Goal: Find specific page/section: Find specific page/section

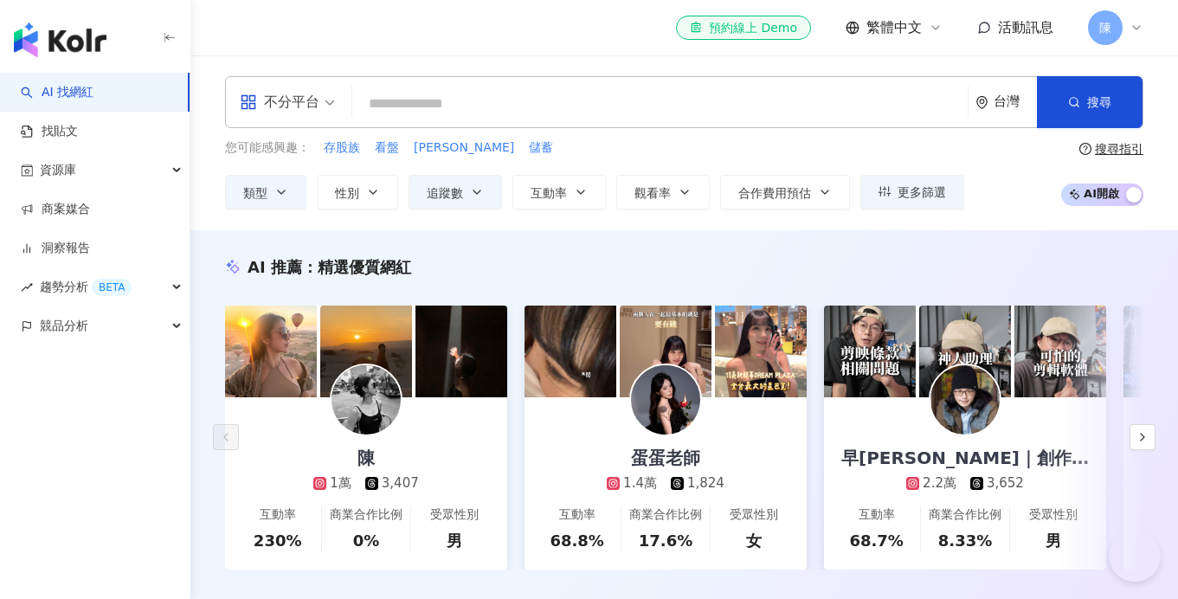
scroll to position [511, 0]
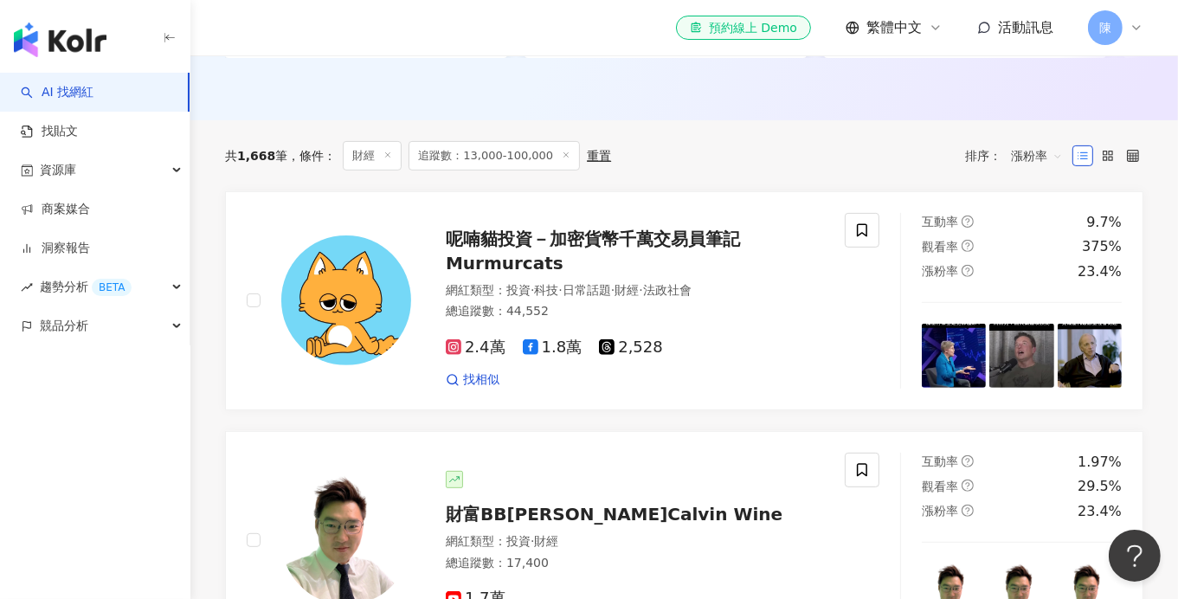
click at [76, 34] on img "button" at bounding box center [60, 40] width 93 height 35
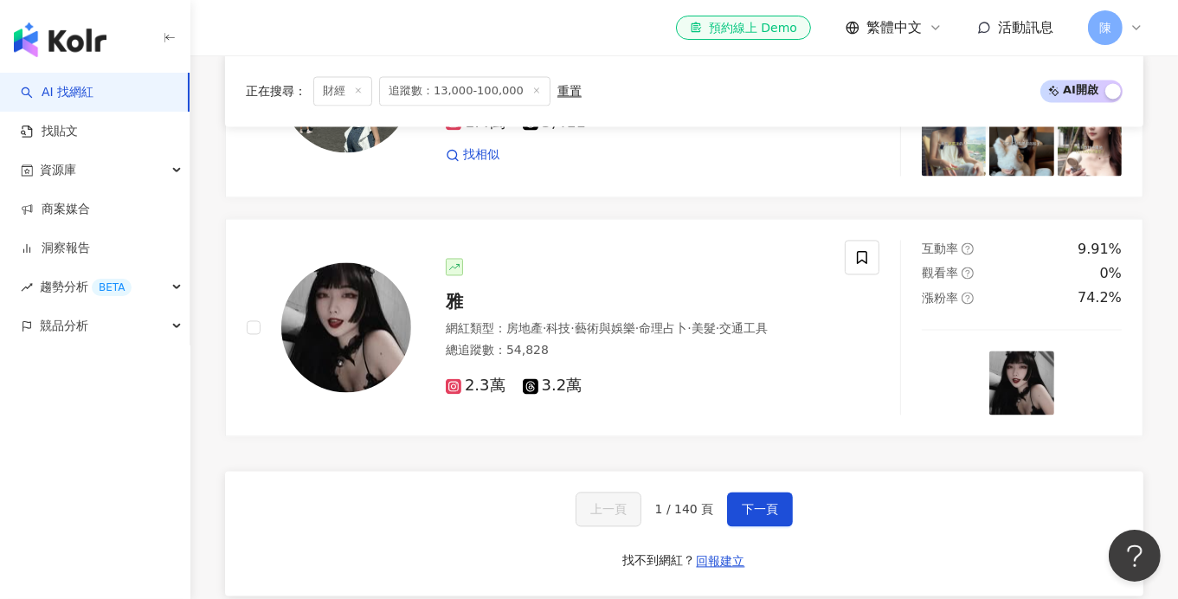
scroll to position [3129, 0]
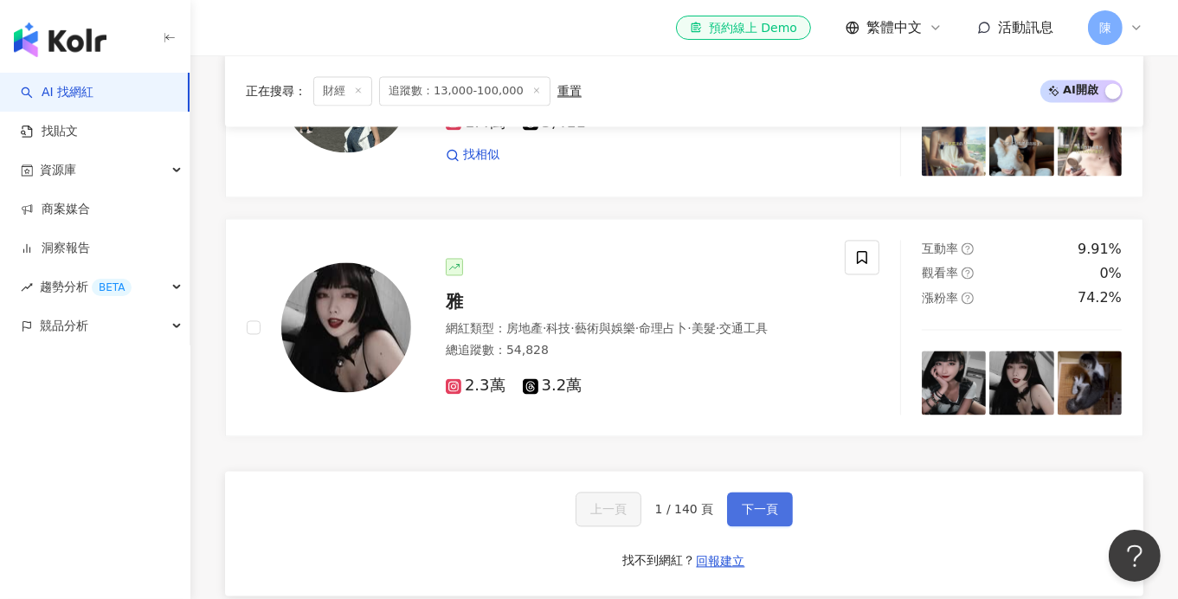
click at [756, 516] on span "下一頁" at bounding box center [760, 509] width 36 height 14
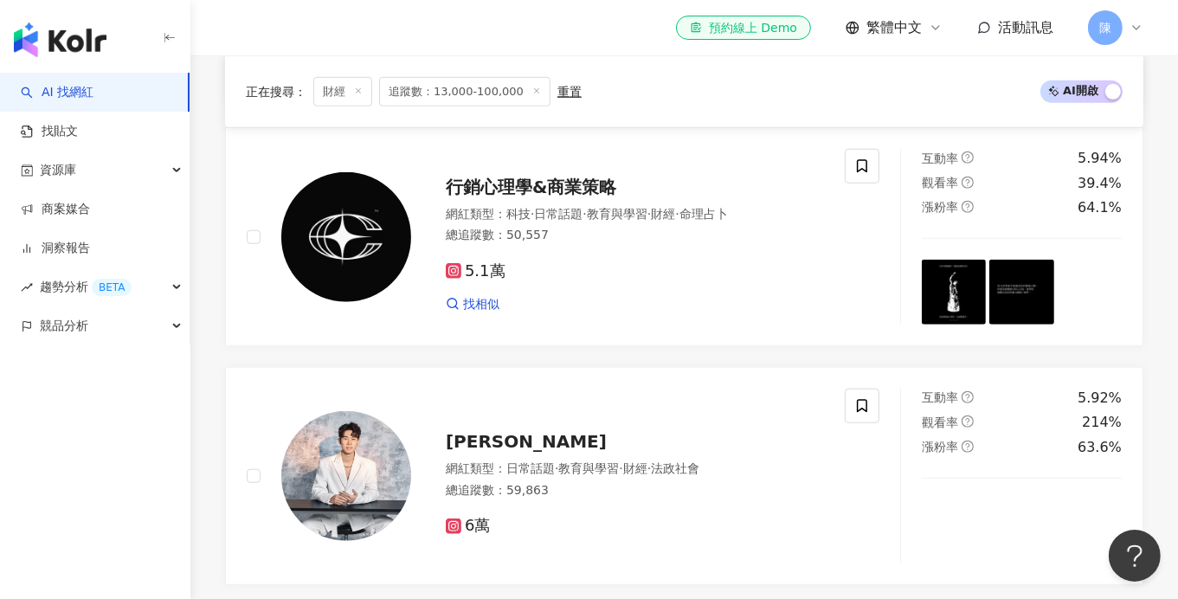
scroll to position [3118, 0]
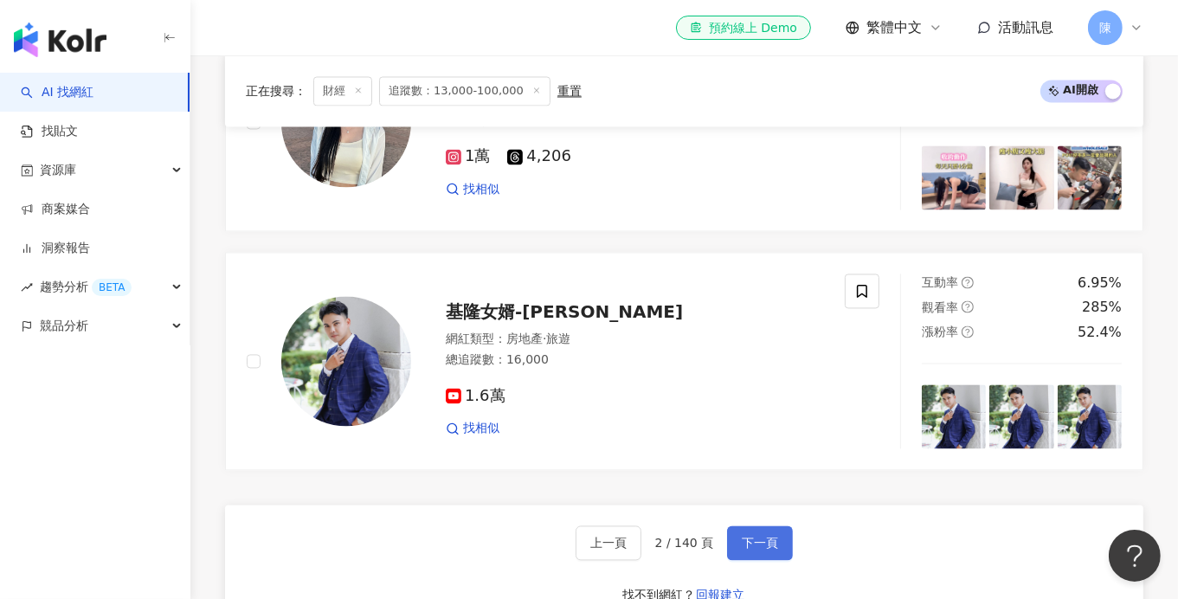
click at [756, 536] on span "下一頁" at bounding box center [760, 543] width 36 height 14
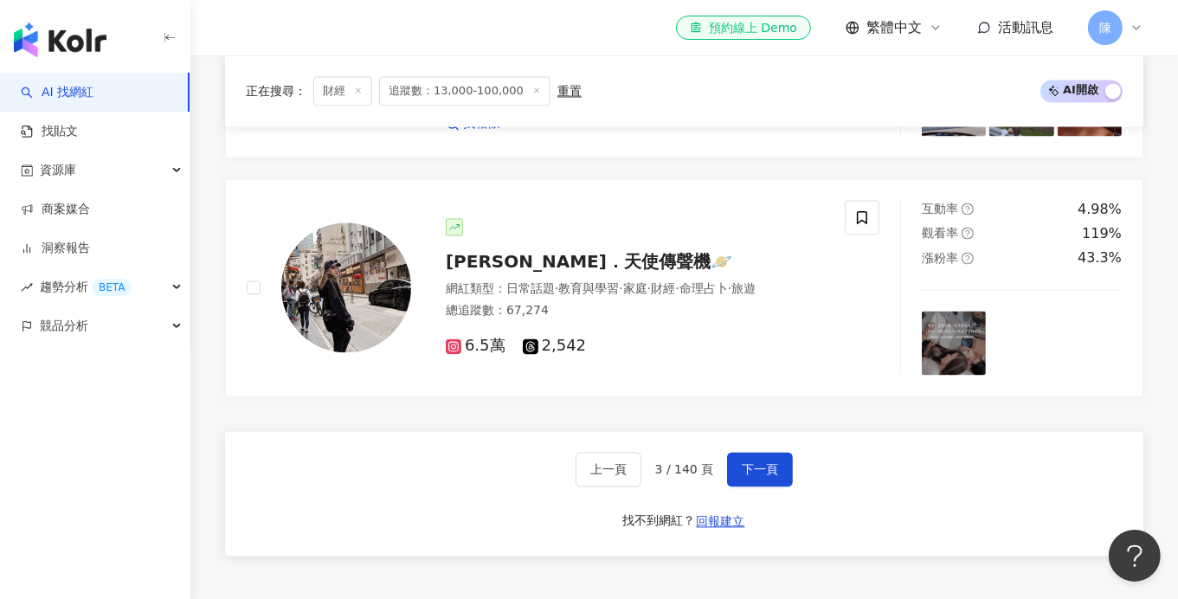
scroll to position [3156, 0]
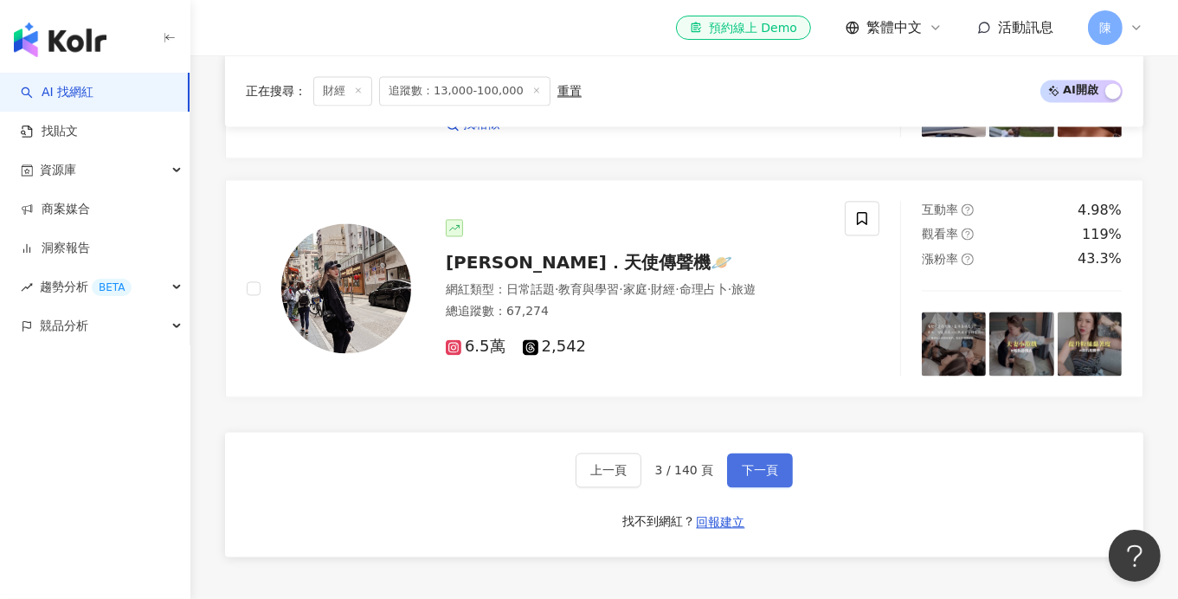
click at [758, 485] on button "下一頁" at bounding box center [760, 470] width 66 height 35
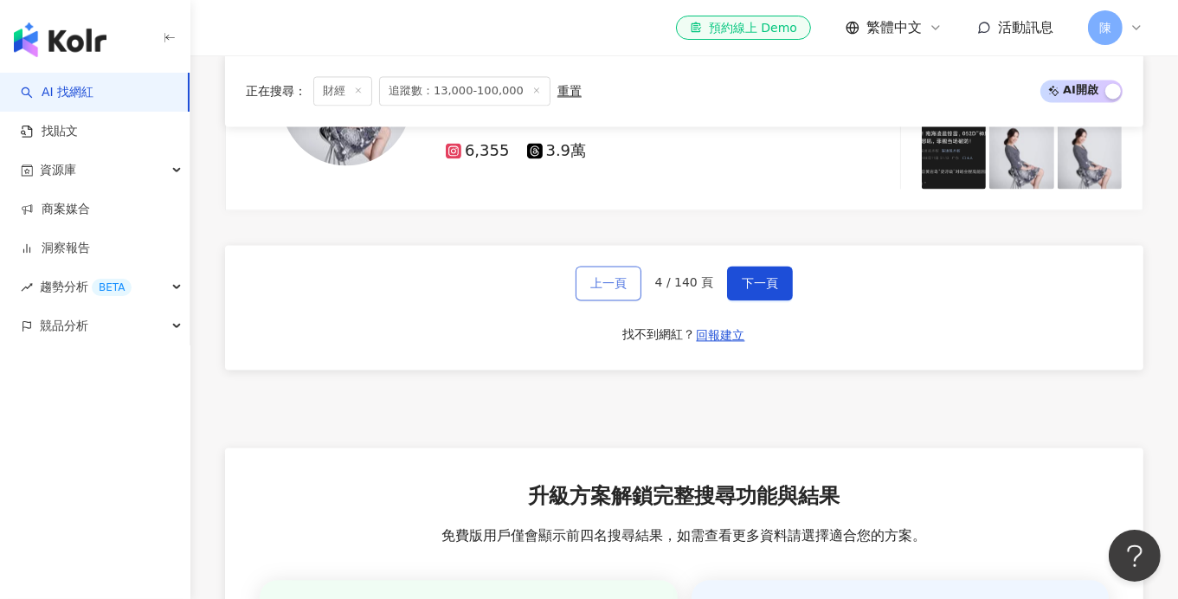
scroll to position [3345, 0]
click at [743, 276] on span "下一頁" at bounding box center [760, 283] width 36 height 14
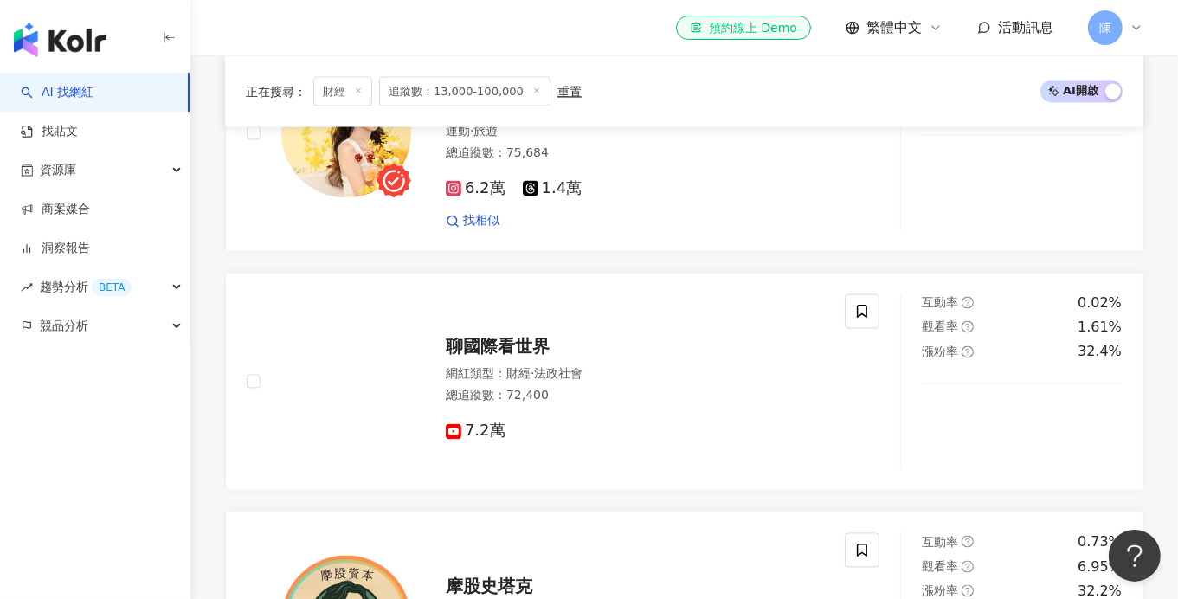
scroll to position [3080, 0]
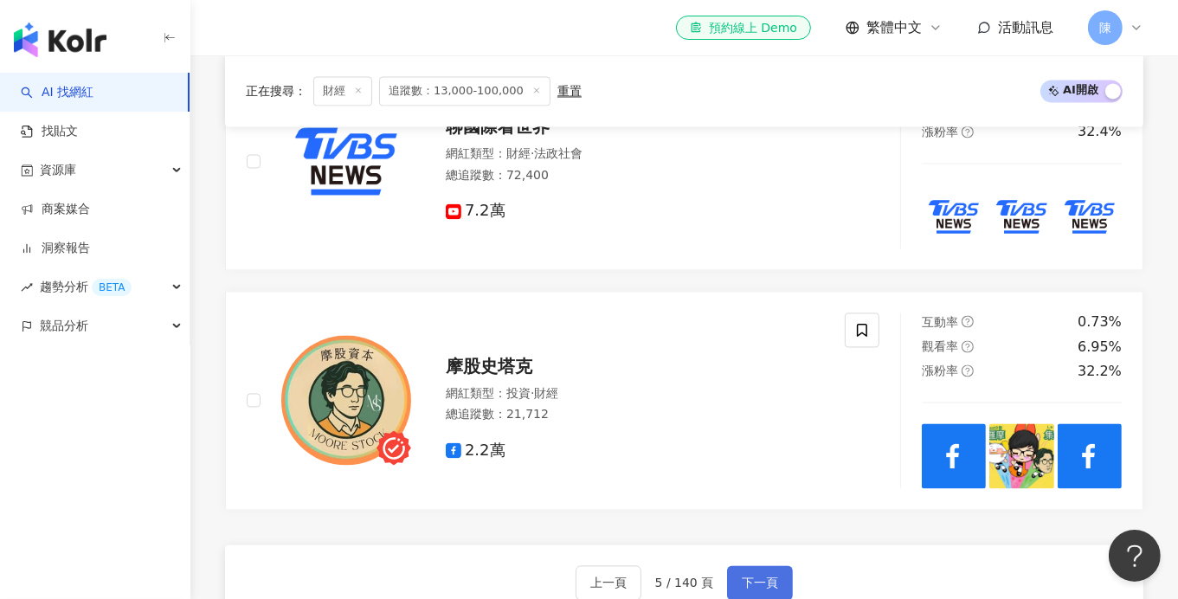
click at [748, 576] on span "下一頁" at bounding box center [760, 583] width 36 height 14
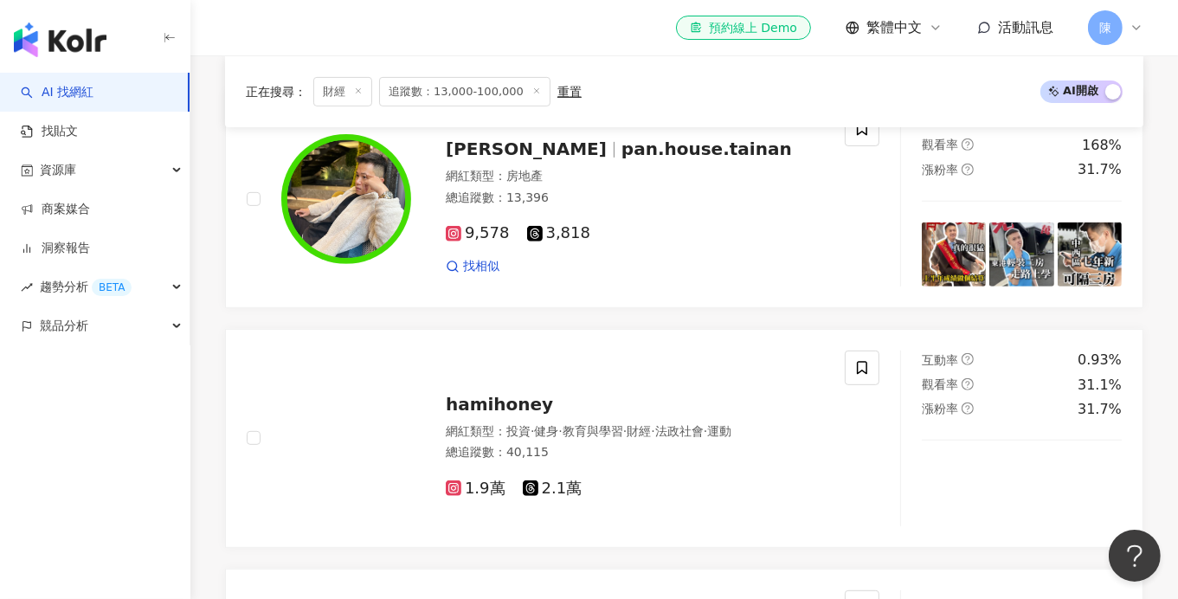
scroll to position [509, 0]
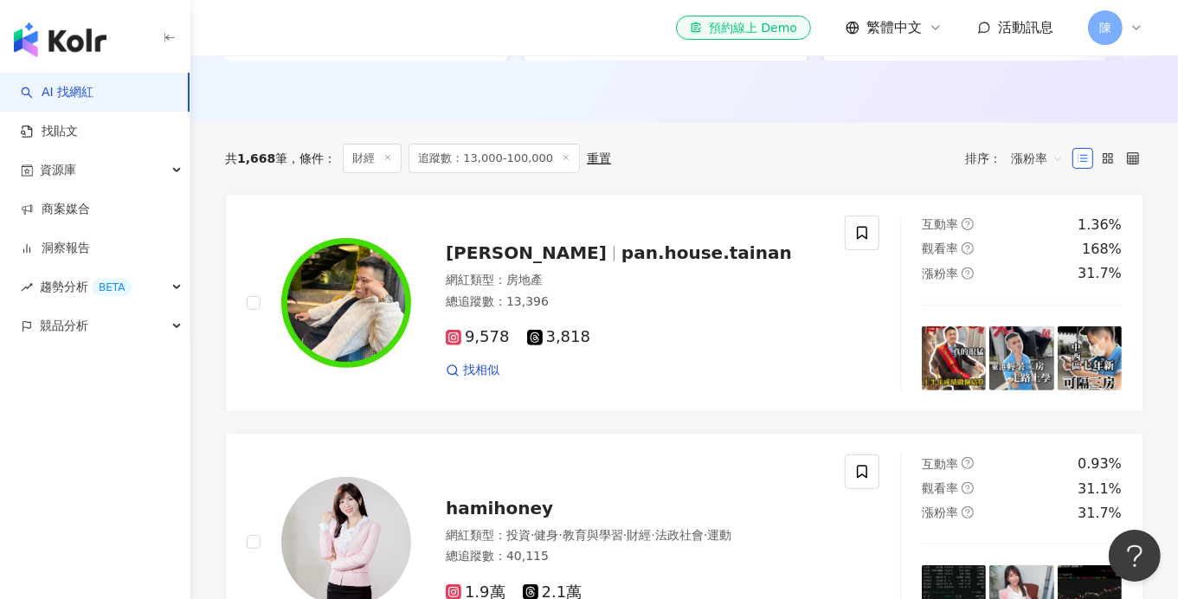
click at [89, 31] on img "button" at bounding box center [60, 40] width 93 height 35
